Goal: Information Seeking & Learning: Learn about a topic

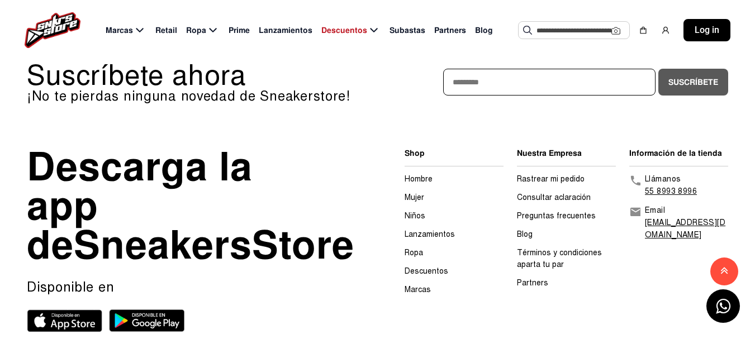
scroll to position [1565, 0]
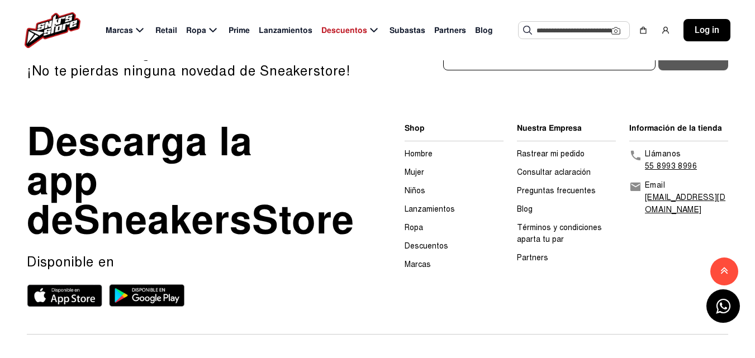
click at [429, 245] on link "Descuentos" at bounding box center [427, 245] width 44 height 9
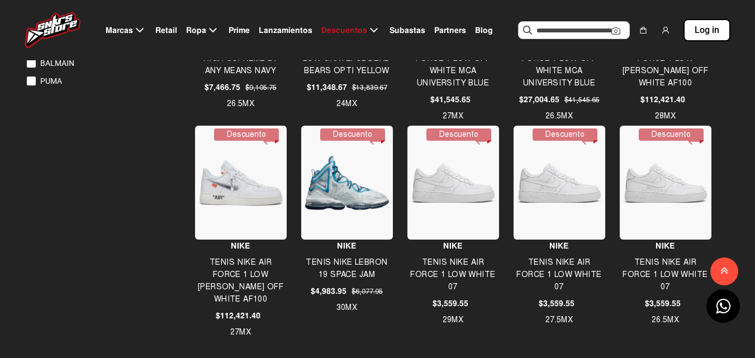
scroll to position [820, 0]
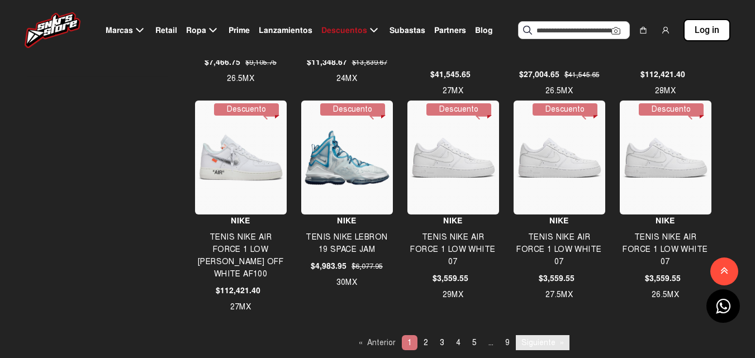
click at [554, 344] on link "Siguiente page" at bounding box center [543, 342] width 54 height 15
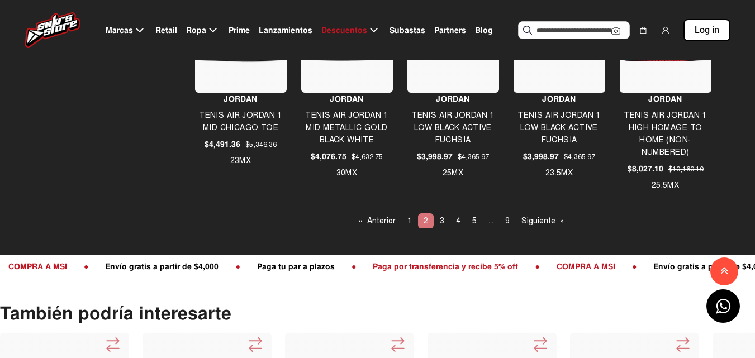
scroll to position [968, 0]
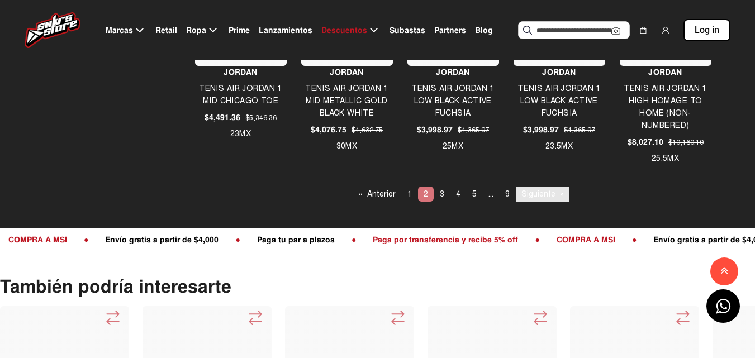
click at [537, 199] on link "Siguiente page" at bounding box center [543, 194] width 54 height 15
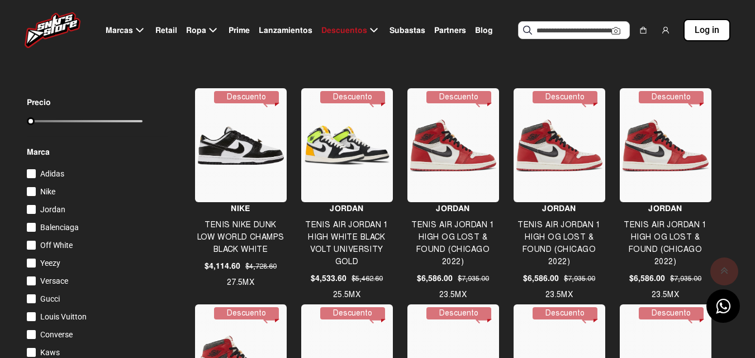
scroll to position [149, 0]
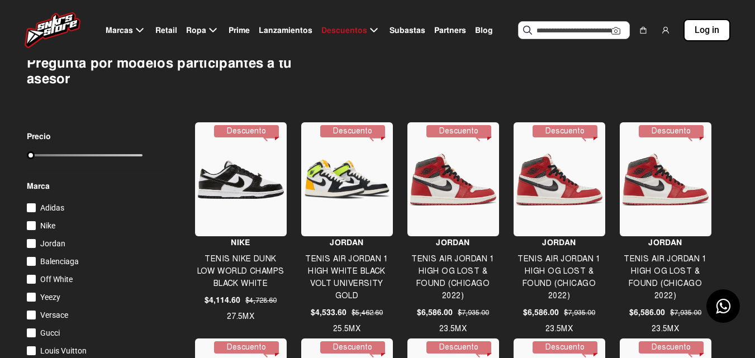
click at [28, 203] on div at bounding box center [31, 207] width 9 height 9
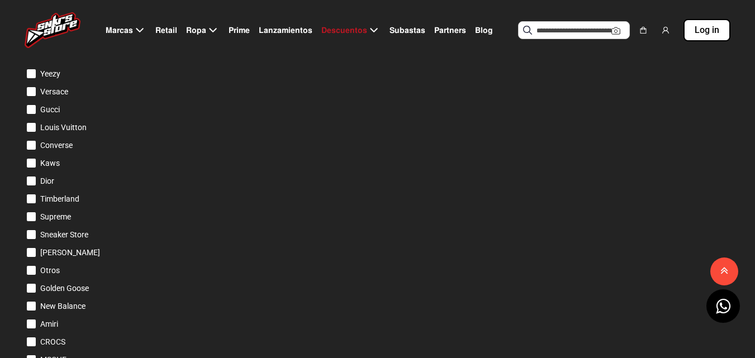
scroll to position [0, 0]
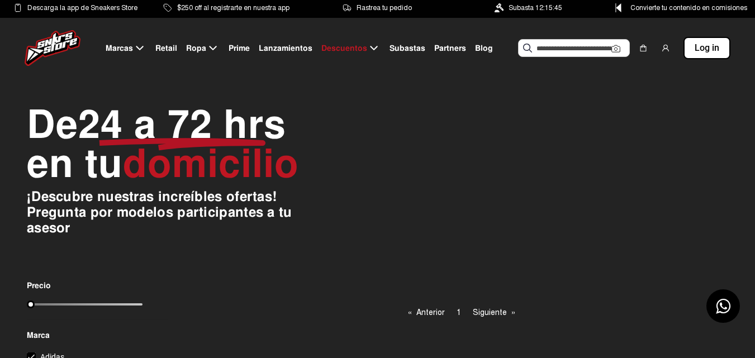
click at [553, 47] on input "text" at bounding box center [573, 48] width 75 height 17
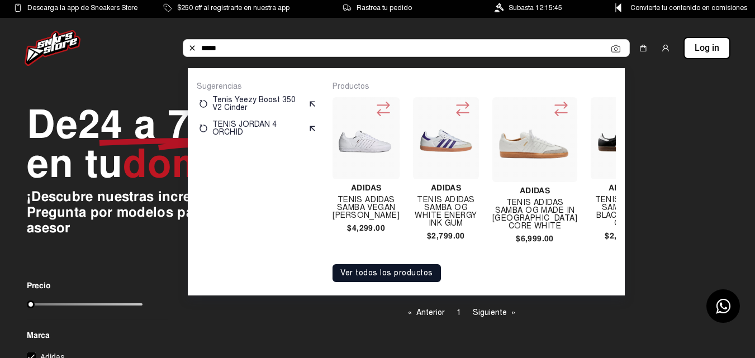
type input "*****"
click at [399, 282] on button "Ver todos los productos" at bounding box center [386, 273] width 108 height 18
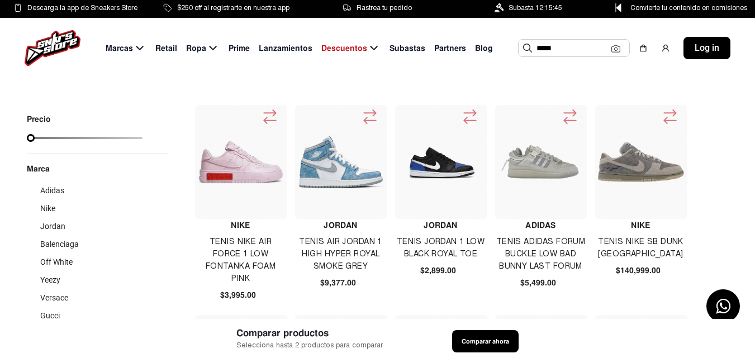
click at [526, 50] on img at bounding box center [527, 48] width 9 height 9
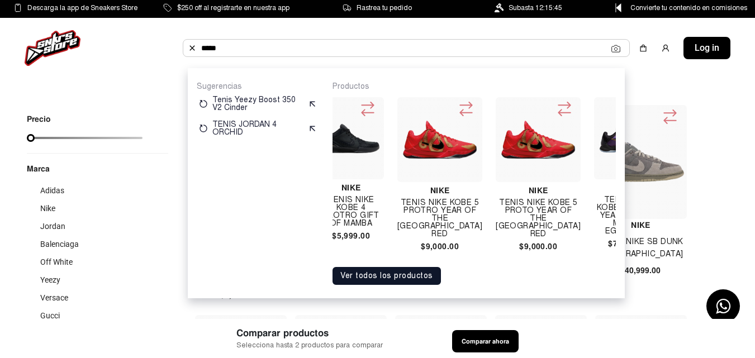
scroll to position [0, 4702]
